Goal: Task Accomplishment & Management: Use online tool/utility

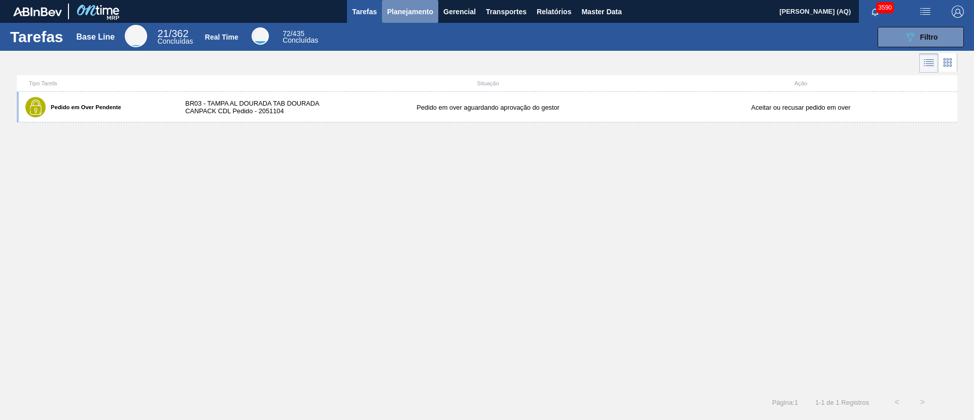
click at [419, 18] on button "Planejamento" at bounding box center [410, 11] width 56 height 23
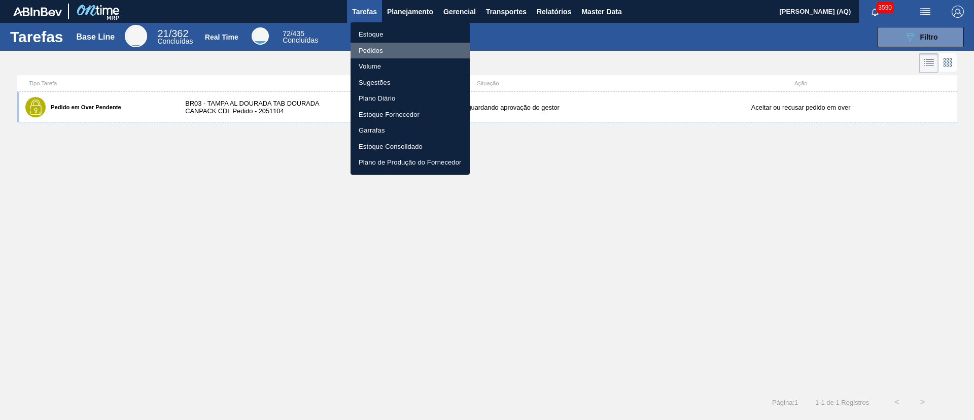
click at [374, 44] on li "Pedidos" at bounding box center [410, 51] width 119 height 16
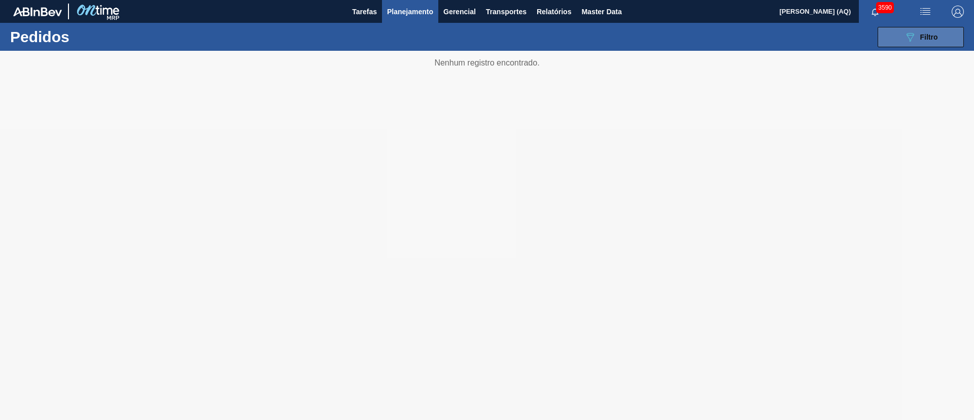
click at [930, 35] on span "Filtro" at bounding box center [930, 37] width 18 height 8
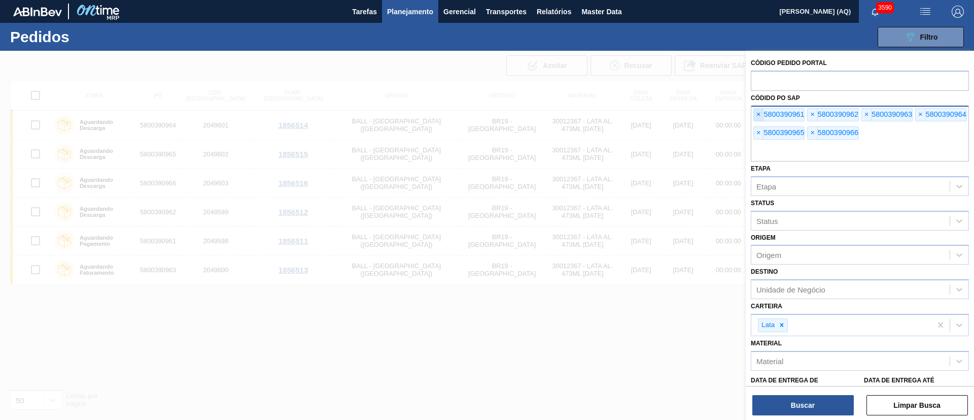
click at [758, 112] on span "×" at bounding box center [759, 115] width 10 height 12
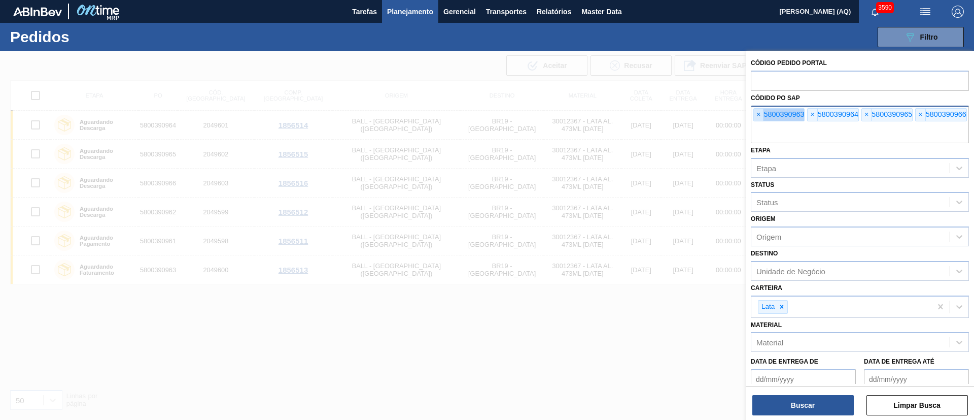
click at [758, 112] on span "×" at bounding box center [759, 115] width 10 height 12
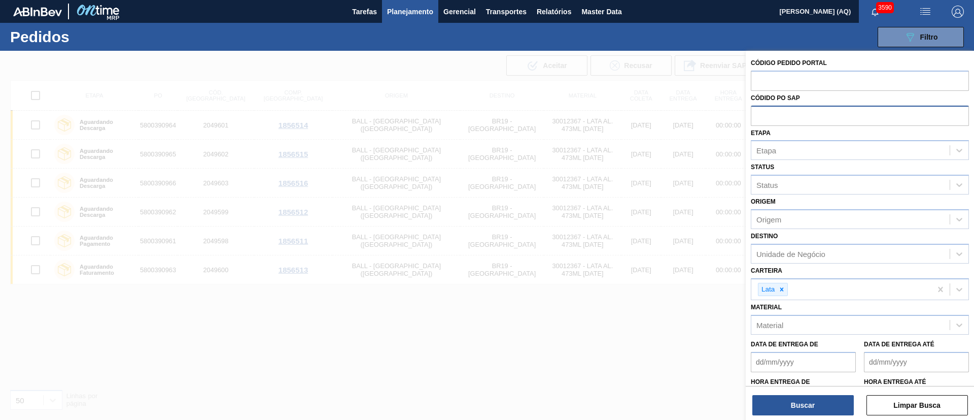
click at [758, 112] on input "text" at bounding box center [860, 115] width 218 height 19
type input "5800391573"
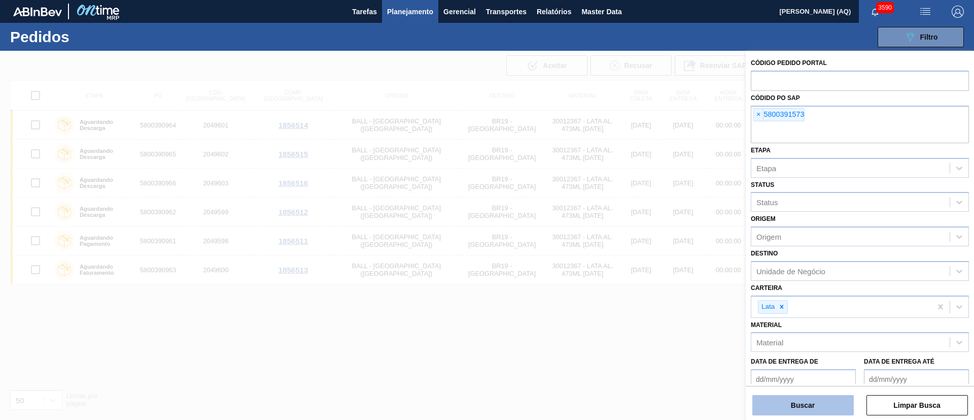
click at [809, 398] on button "Buscar" at bounding box center [804, 405] width 102 height 20
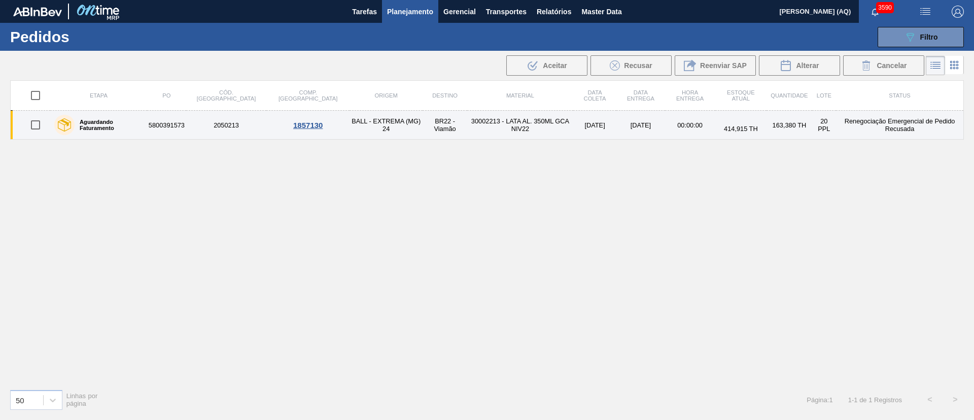
click at [517, 127] on td "30002213 - LATA AL. 350ML GCA NIV22" at bounding box center [520, 125] width 106 height 29
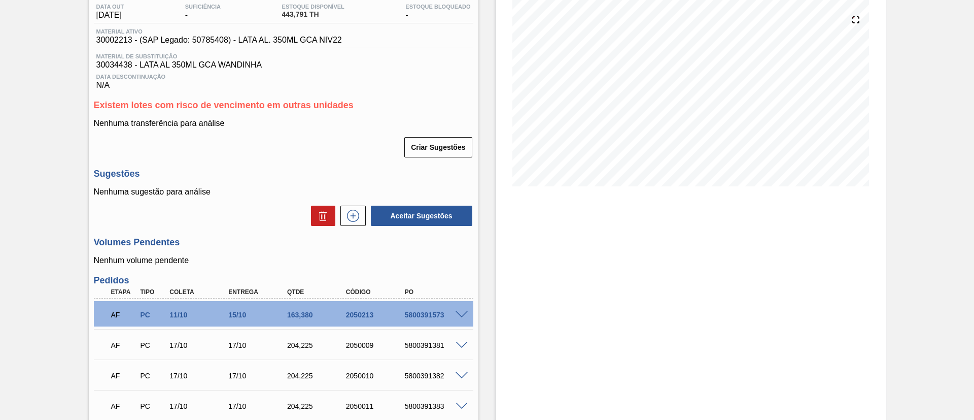
scroll to position [261, 0]
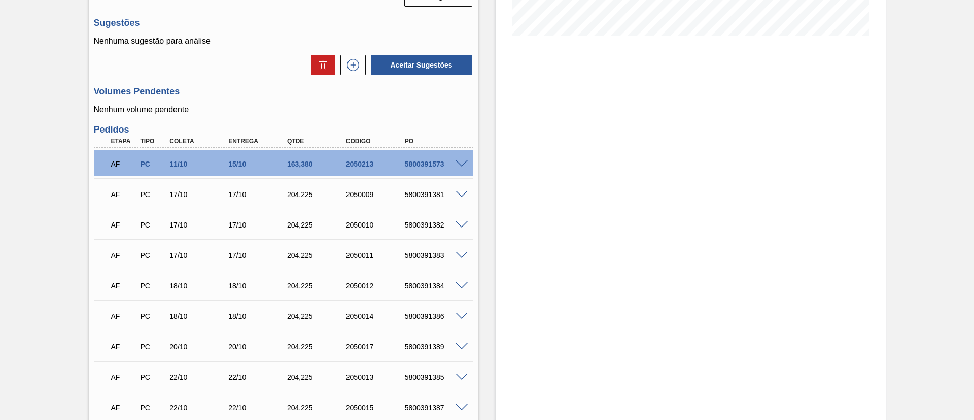
click at [464, 162] on span at bounding box center [462, 164] width 12 height 8
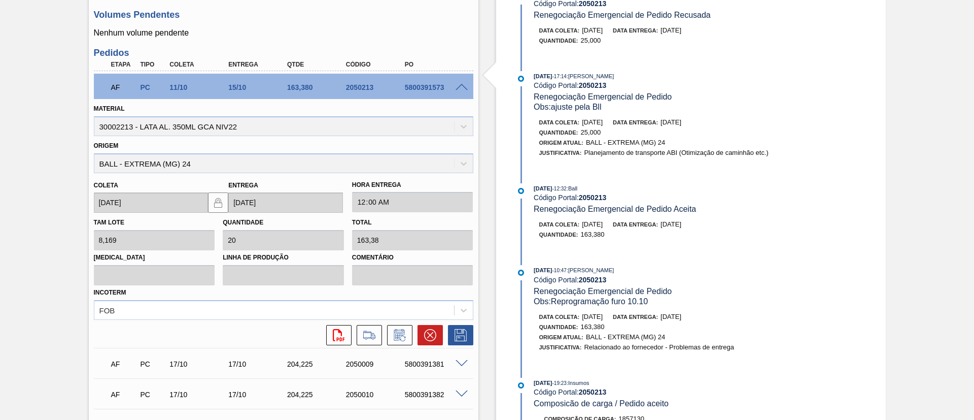
scroll to position [345, 0]
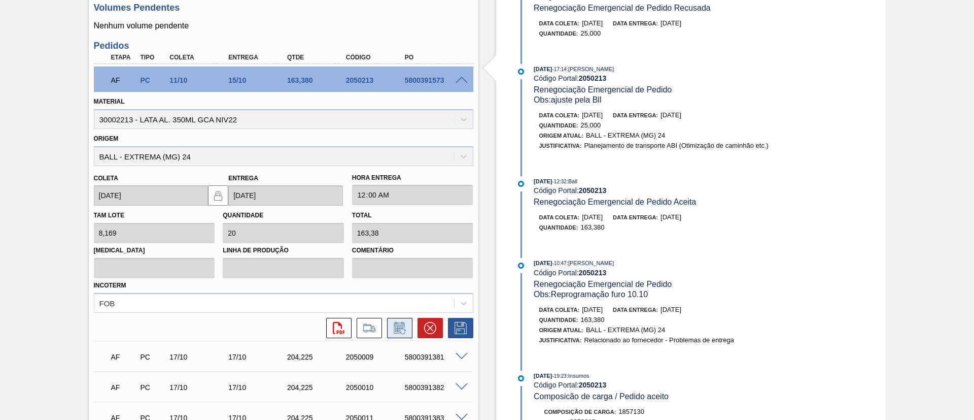
click at [390, 328] on button at bounding box center [399, 328] width 25 height 20
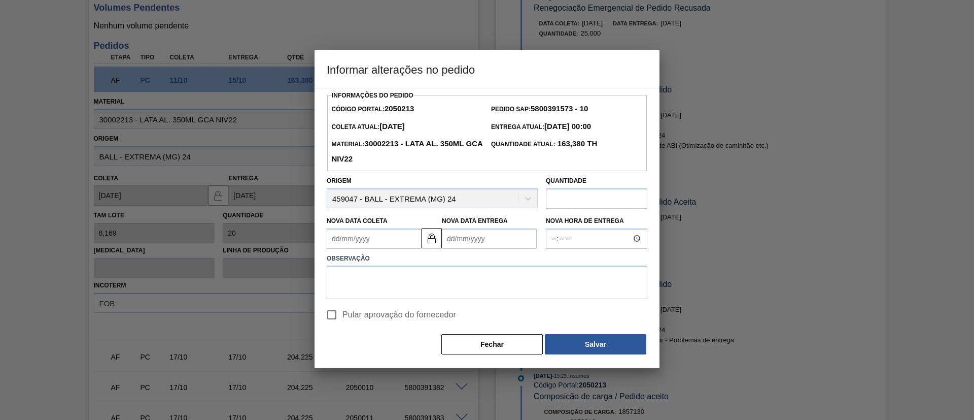
click at [560, 197] on input "text" at bounding box center [597, 198] width 102 height 20
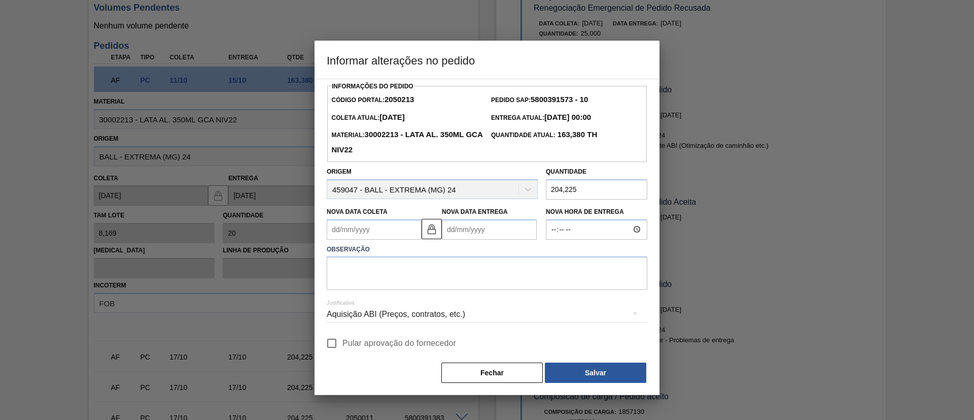
type input "204,225"
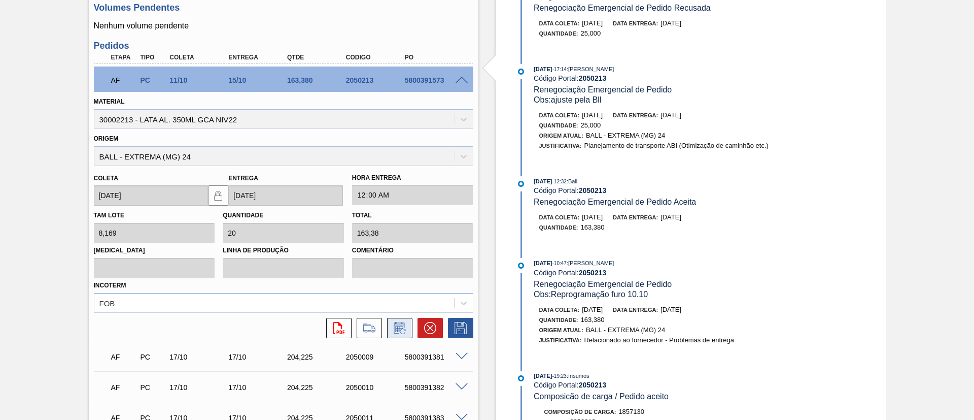
click at [398, 324] on icon at bounding box center [399, 328] width 11 height 12
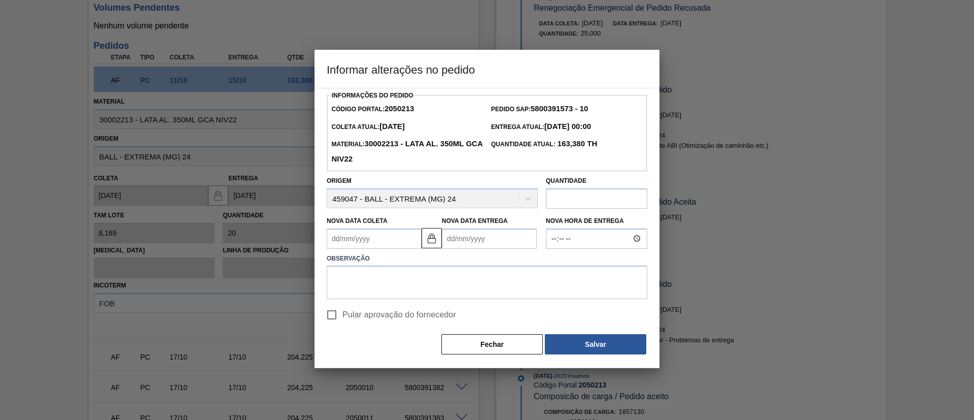
click at [560, 201] on input "text" at bounding box center [597, 198] width 102 height 20
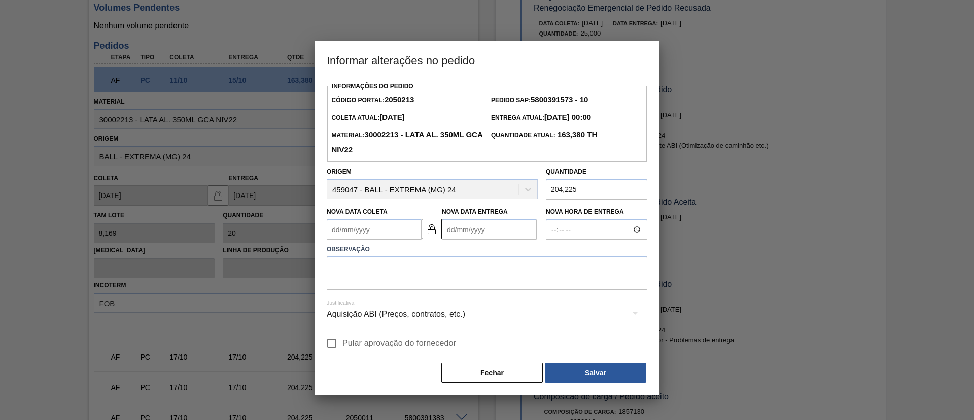
type input "204,225"
click at [536, 268] on textarea at bounding box center [487, 272] width 321 height 33
type textarea "Ajuste de paletização (acionamento x prática)"
click at [390, 344] on span "Pular aprovação do fornecedor" at bounding box center [400, 343] width 114 height 12
click at [343, 344] on input "Pular aprovação do fornecedor" at bounding box center [331, 342] width 21 height 21
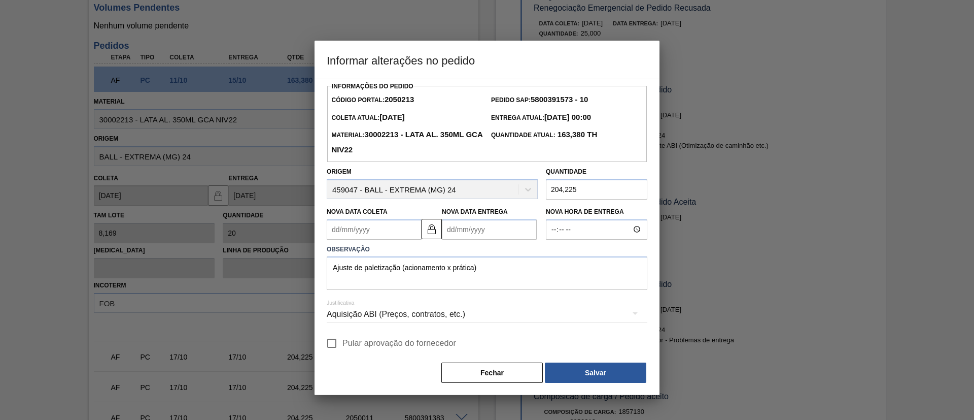
checkbox input "true"
click at [584, 369] on button "Salvar" at bounding box center [596, 372] width 102 height 20
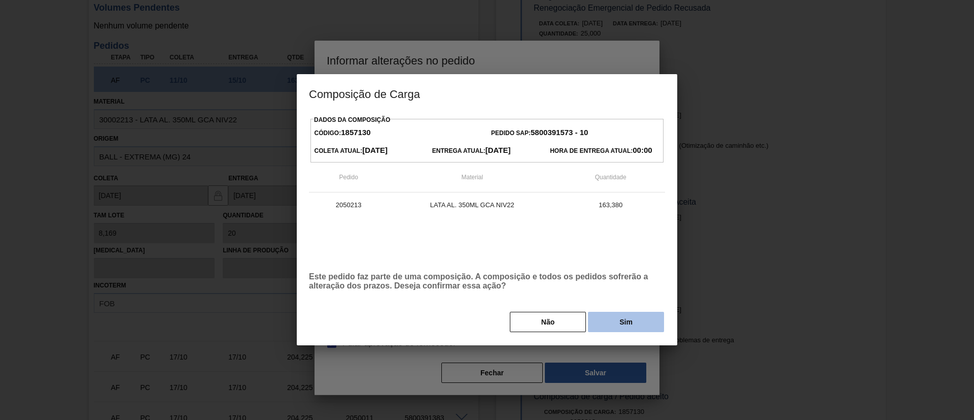
click at [615, 322] on button "Sim" at bounding box center [626, 322] width 76 height 20
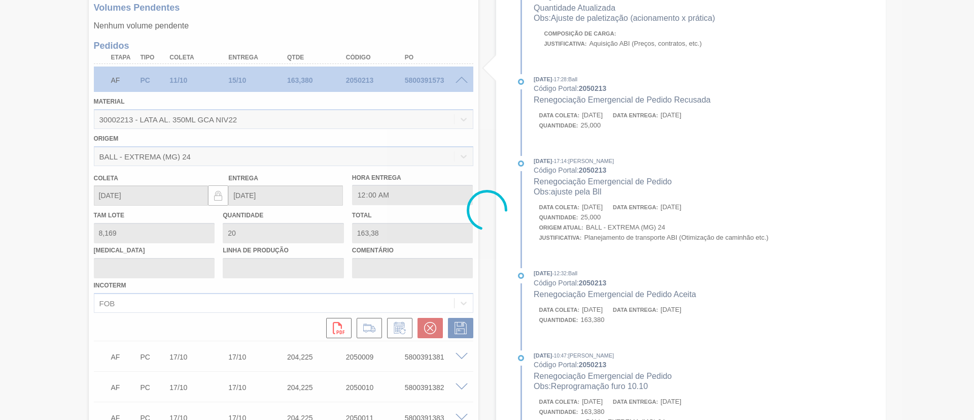
type input "25"
type input "204,225"
type input "Ajuste de paletização (acionamento x prática)"
